Goal: Contribute content: Add original content to the website for others to see

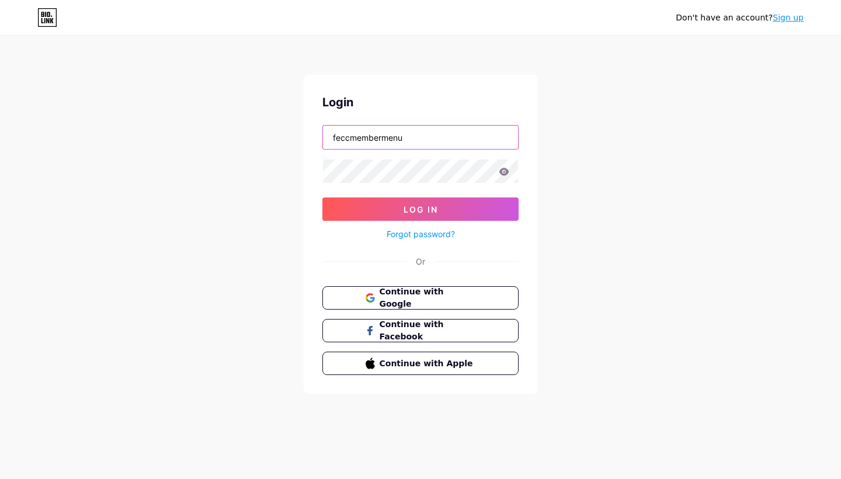
drag, startPoint x: 425, startPoint y: 142, endPoint x: 303, endPoint y: 130, distance: 122.1
click at [303, 130] on div "Don't have an account? Sign up Login feccmembermenu Log In Forgot password? Or …" at bounding box center [420, 215] width 841 height 431
type input "al"
click at [440, 298] on span "Continue with Google" at bounding box center [427, 298] width 98 height 25
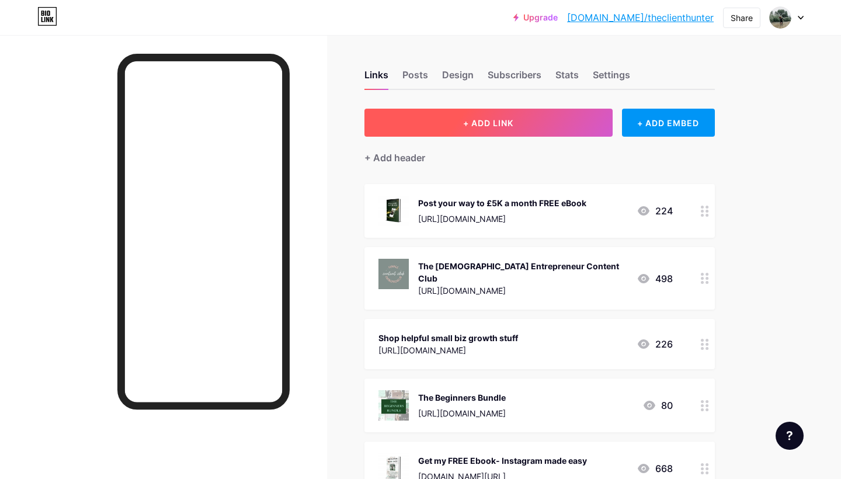
click at [505, 122] on span "+ ADD LINK" at bounding box center [488, 123] width 50 height 10
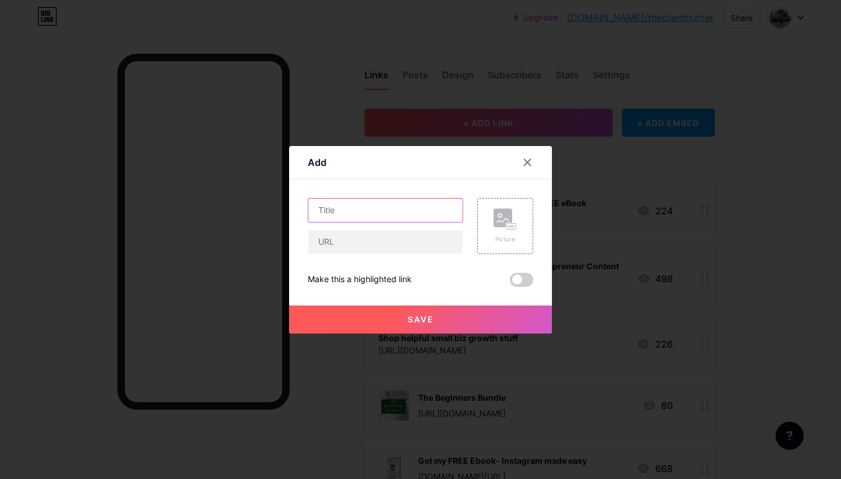
click at [373, 210] on input "text" at bounding box center [385, 210] width 154 height 23
type input "BOOST your income, change your life..."
click at [363, 232] on input "text" at bounding box center [385, 241] width 154 height 23
paste input "https://docs.google.com/document/d/1UfP0evki0ws4SfWo2vlg1gGwyCXunWY3U7ewkYVMBjw…"
type input "https://docs.google.com/document/d/1UfP0evki0ws4SfWo2vlg1gGwyCXunWY3U7ewkYVMBjw…"
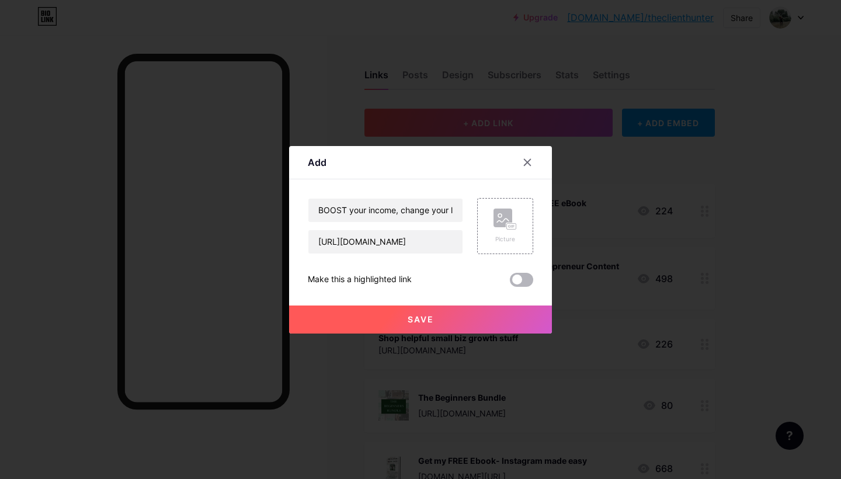
click at [524, 284] on span at bounding box center [521, 280] width 23 height 14
click at [510, 283] on input "checkbox" at bounding box center [510, 283] width 0 height 0
click at [465, 315] on button "Save" at bounding box center [420, 319] width 263 height 28
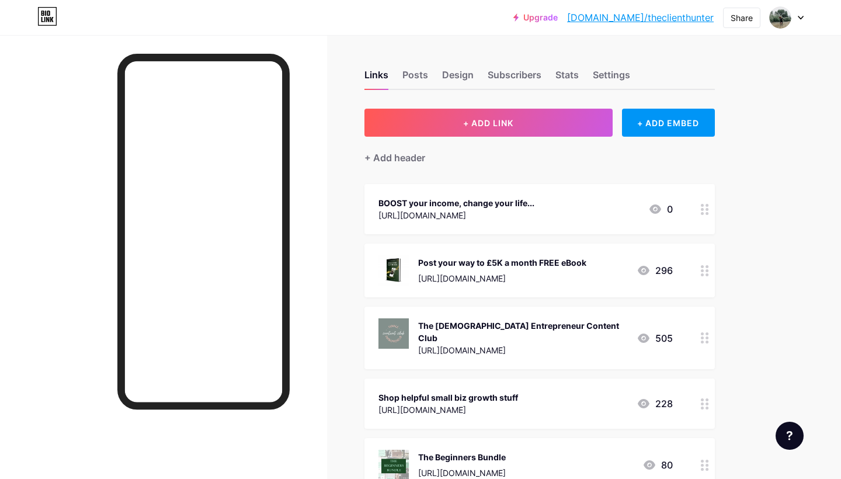
click at [534, 197] on div "BOOST your income, change your life..." at bounding box center [456, 203] width 156 height 12
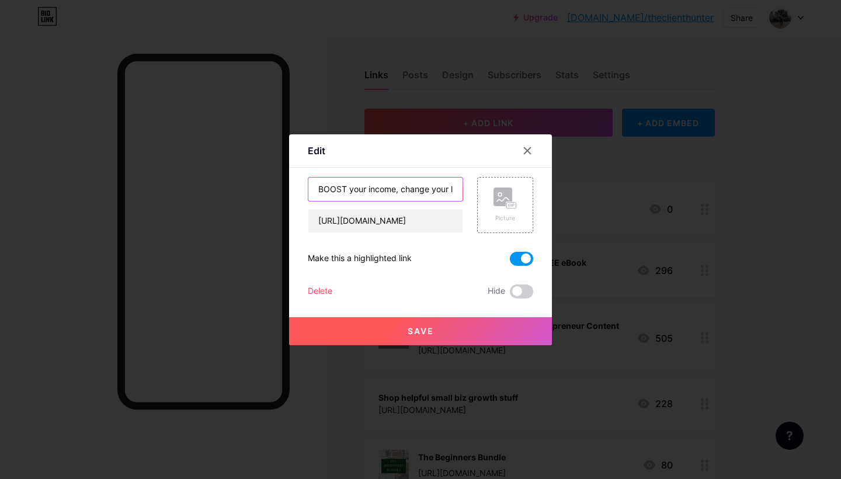
click at [440, 189] on input "BOOST your income, change your life..." at bounding box center [385, 189] width 154 height 23
type input "BOOST your income, change your life... MASTERCLASS"
click at [427, 323] on button "Save" at bounding box center [420, 331] width 263 height 28
